Goal: Task Accomplishment & Management: Use online tool/utility

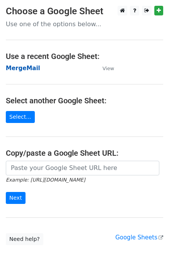
click at [30, 70] on strong "MergeMail" at bounding box center [23, 68] width 34 height 7
click at [27, 69] on strong "MergeMail" at bounding box center [23, 68] width 34 height 7
click at [20, 67] on strong "MergeMail" at bounding box center [23, 68] width 34 height 7
click at [30, 68] on strong "MergeMail" at bounding box center [23, 68] width 34 height 7
click at [27, 68] on strong "MergeMail" at bounding box center [23, 68] width 34 height 7
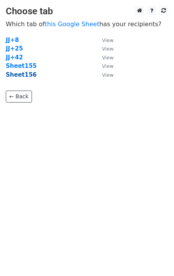
click at [27, 76] on strong "Sheet156" at bounding box center [21, 74] width 31 height 7
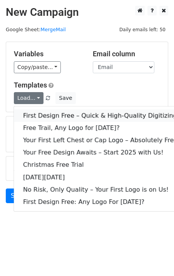
click at [44, 112] on link "First Design Free – Quick & High-Quality Digitizing!" at bounding box center [101, 116] width 175 height 12
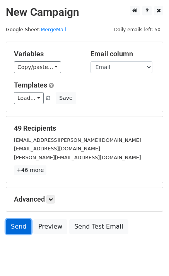
click at [13, 221] on link "Send" at bounding box center [18, 227] width 25 height 15
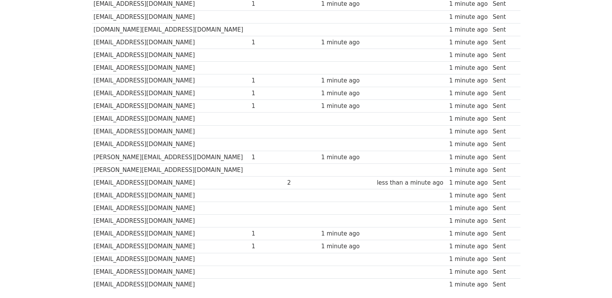
scroll to position [525, 0]
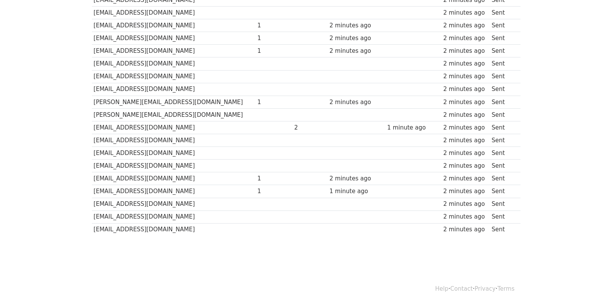
scroll to position [525, 0]
